Goal: Information Seeking & Learning: Learn about a topic

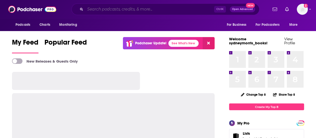
click at [156, 9] on input "Search podcasts, credits, & more..." at bounding box center [149, 9] width 129 height 8
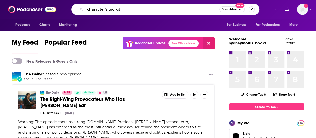
type input "character's toolkit"
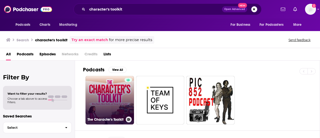
click at [103, 101] on link "The Character's Toolkit" at bounding box center [110, 100] width 49 height 49
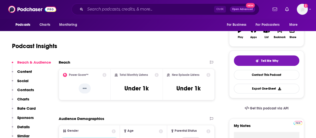
scroll to position [100, 0]
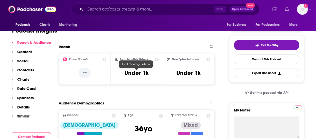
click at [137, 73] on h3 "Under 1k" at bounding box center [137, 73] width 24 height 8
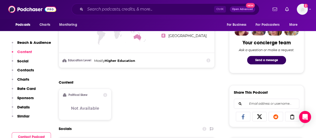
scroll to position [275, 0]
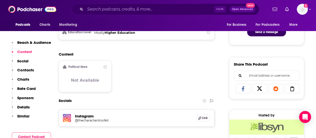
click at [84, 115] on h5 "Instagram" at bounding box center [133, 116] width 117 height 5
click at [207, 117] on span "Link" at bounding box center [205, 118] width 6 height 4
